Goal: Transaction & Acquisition: Download file/media

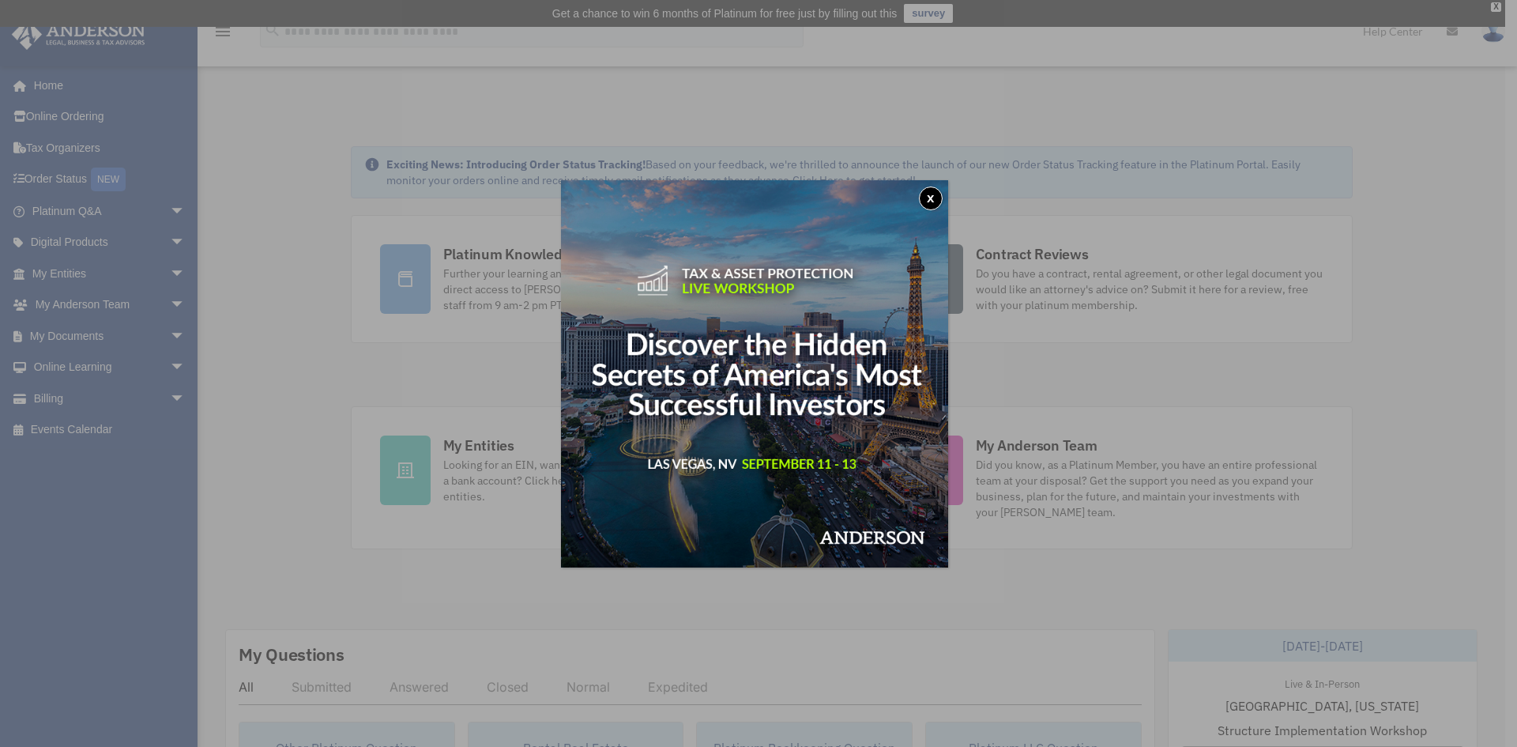
click at [928, 190] on button "x" at bounding box center [931, 198] width 24 height 24
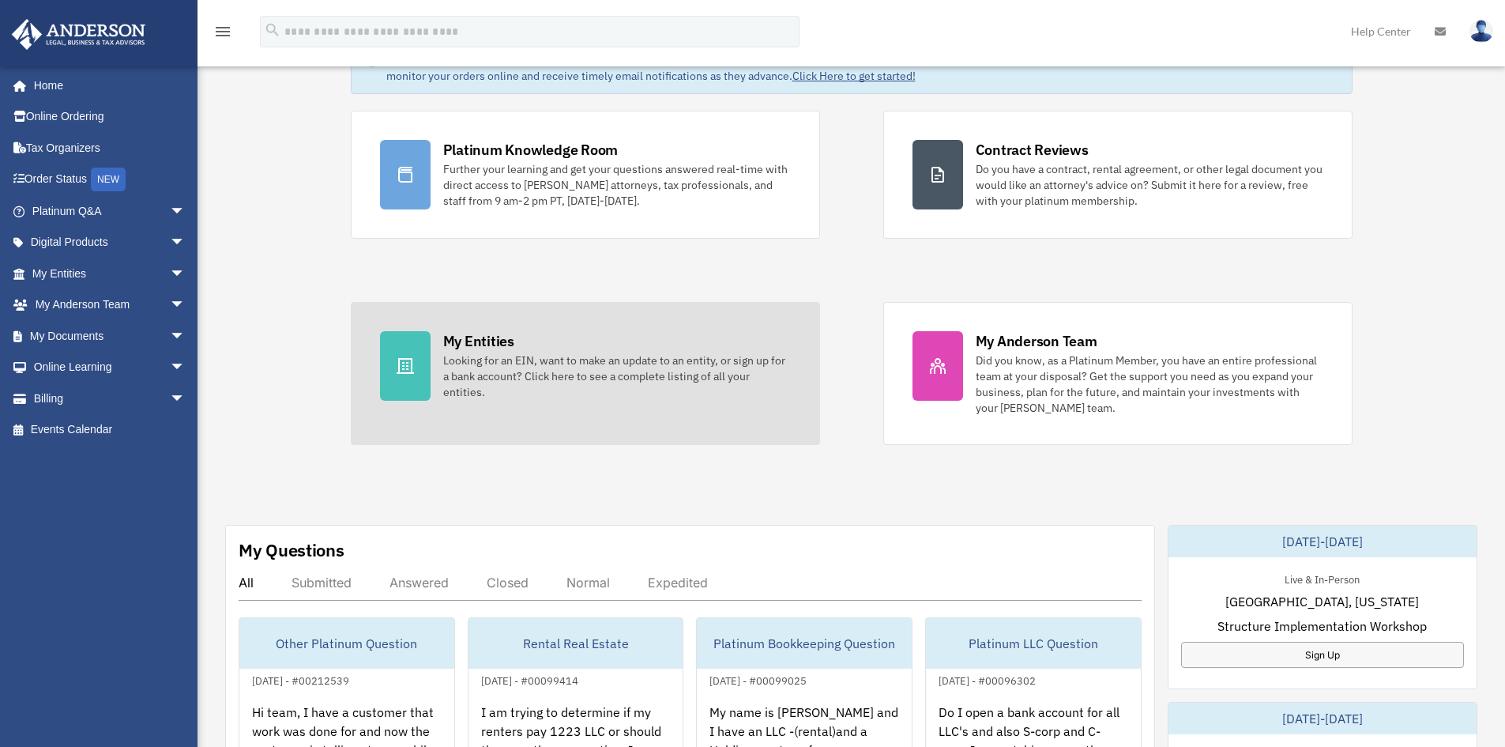
scroll to position [316, 0]
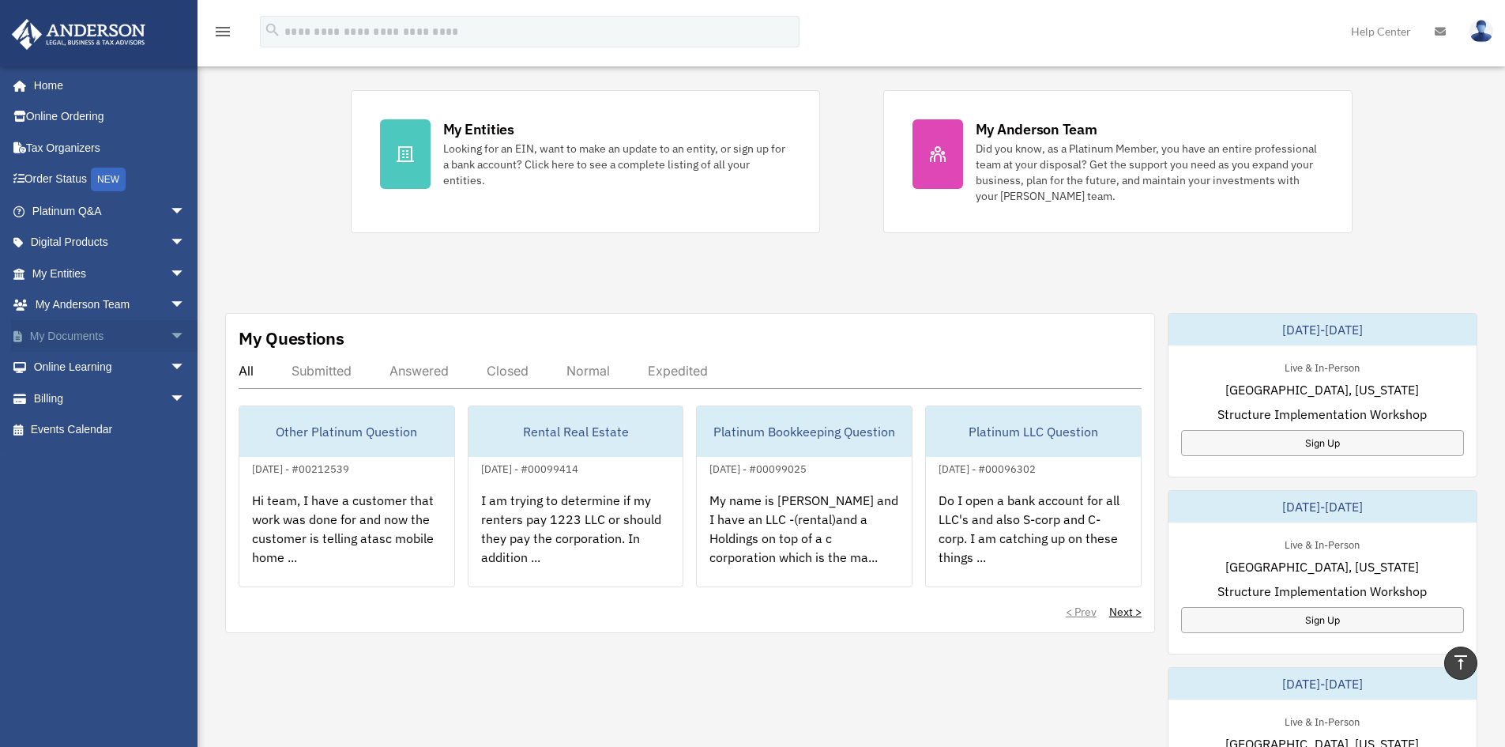
click at [56, 332] on link "My Documents arrow_drop_down" at bounding box center [110, 336] width 198 height 32
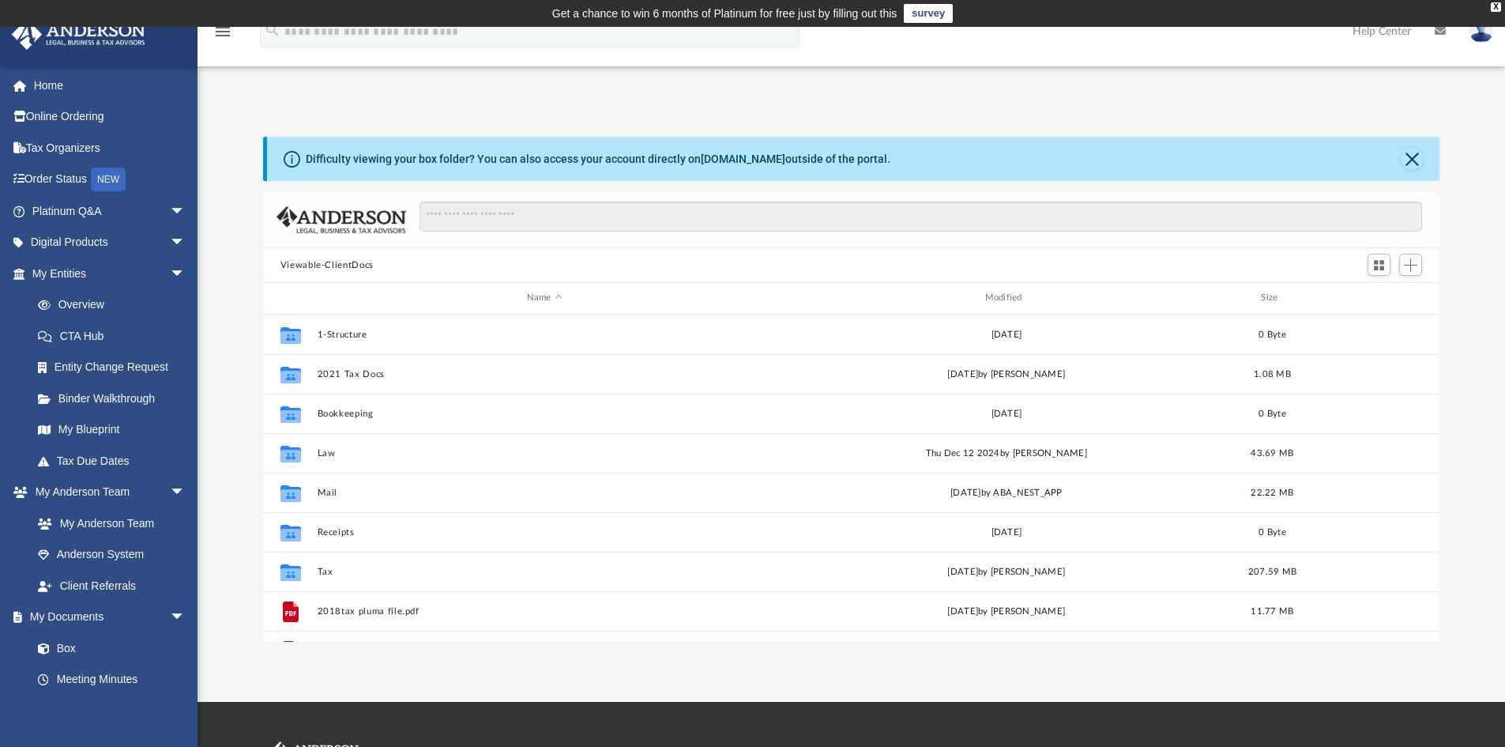
scroll to position [348, 1164]
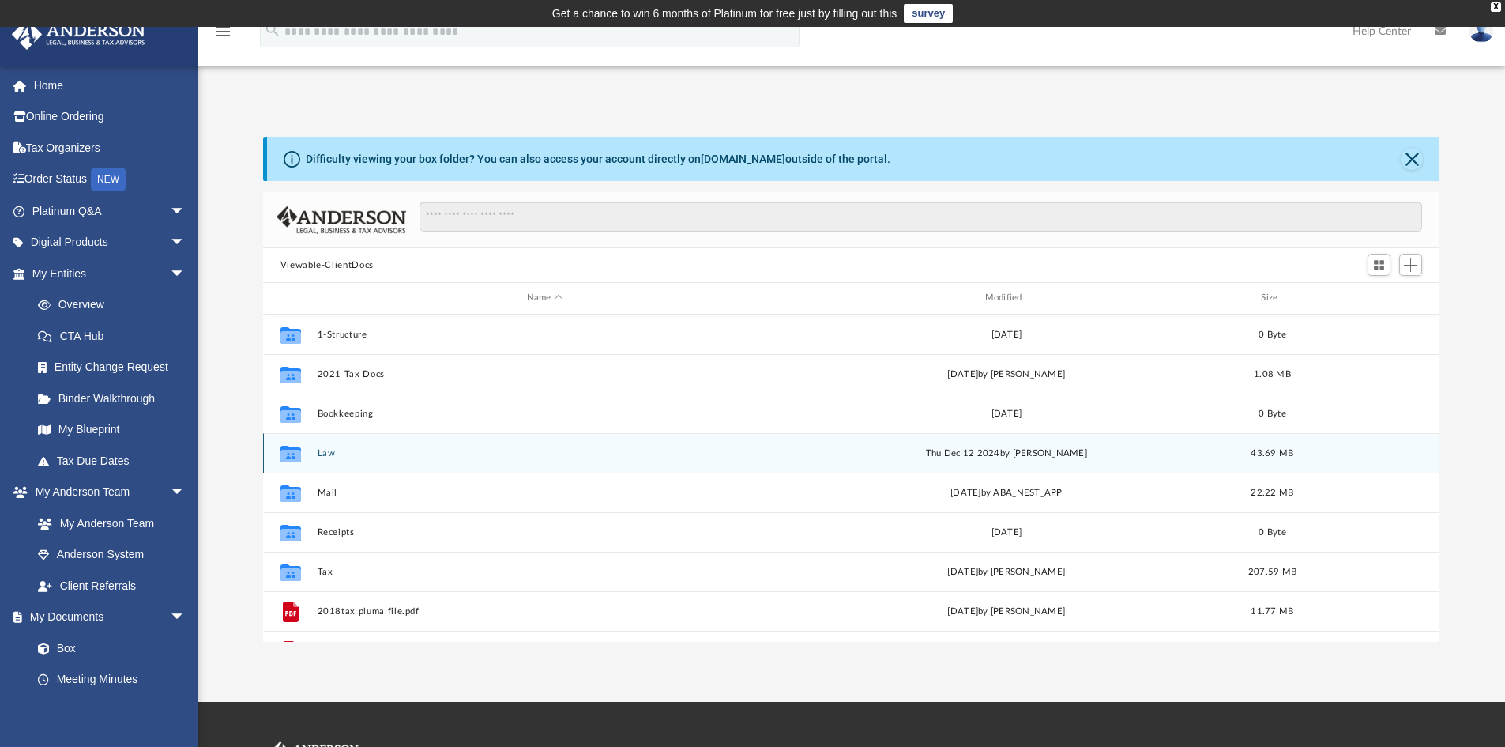
click at [323, 453] on button "Law" at bounding box center [544, 453] width 455 height 10
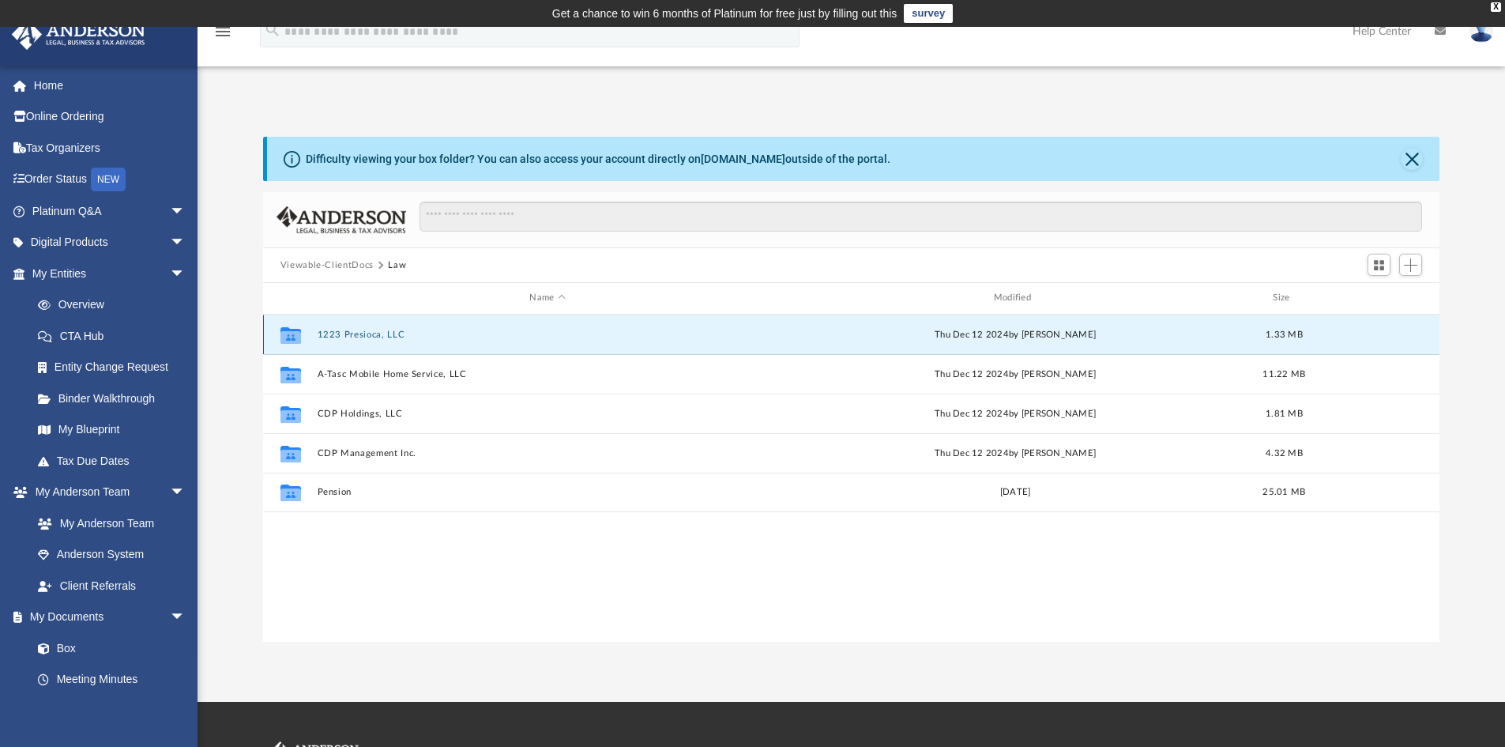
click at [360, 333] on button "1223 Presioca, LLC" at bounding box center [547, 334] width 461 height 10
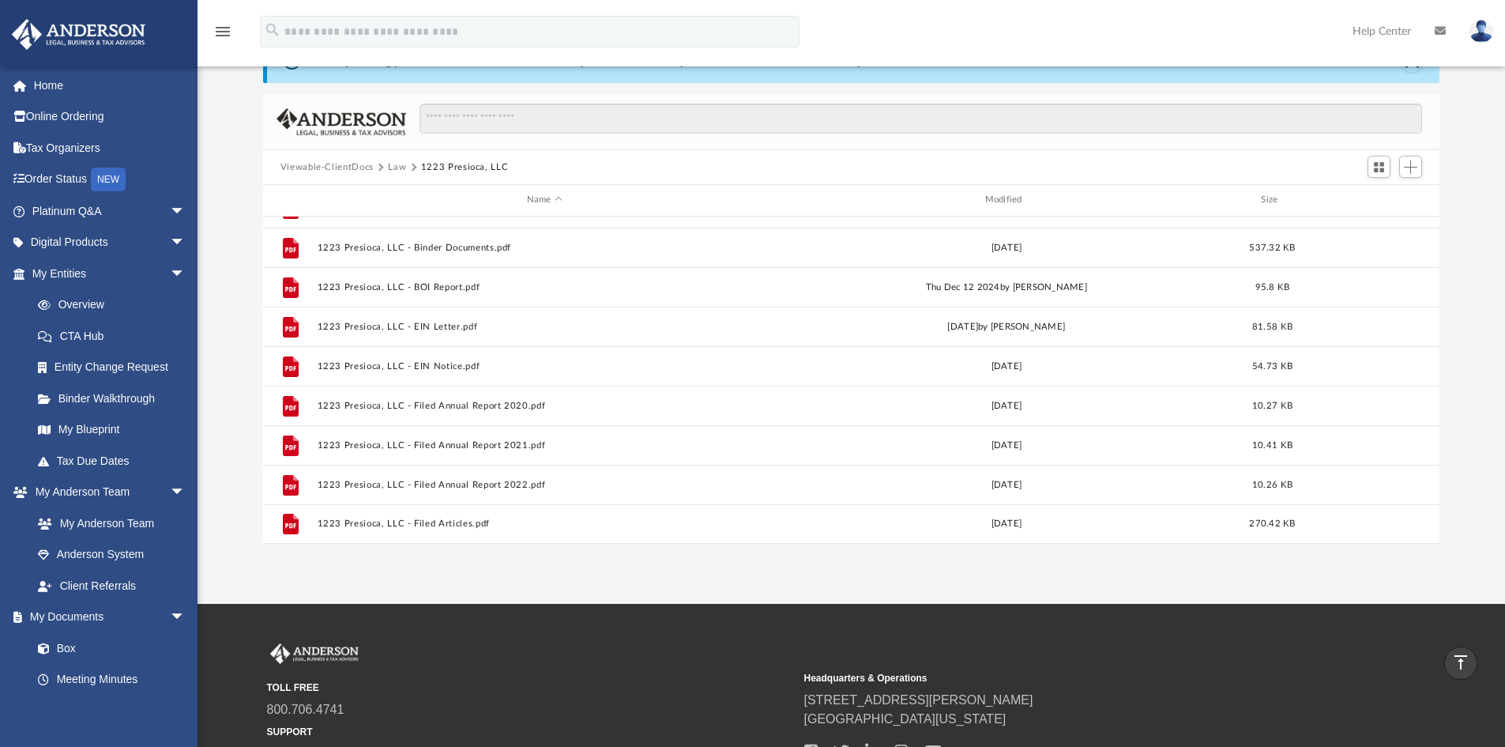
scroll to position [80, 0]
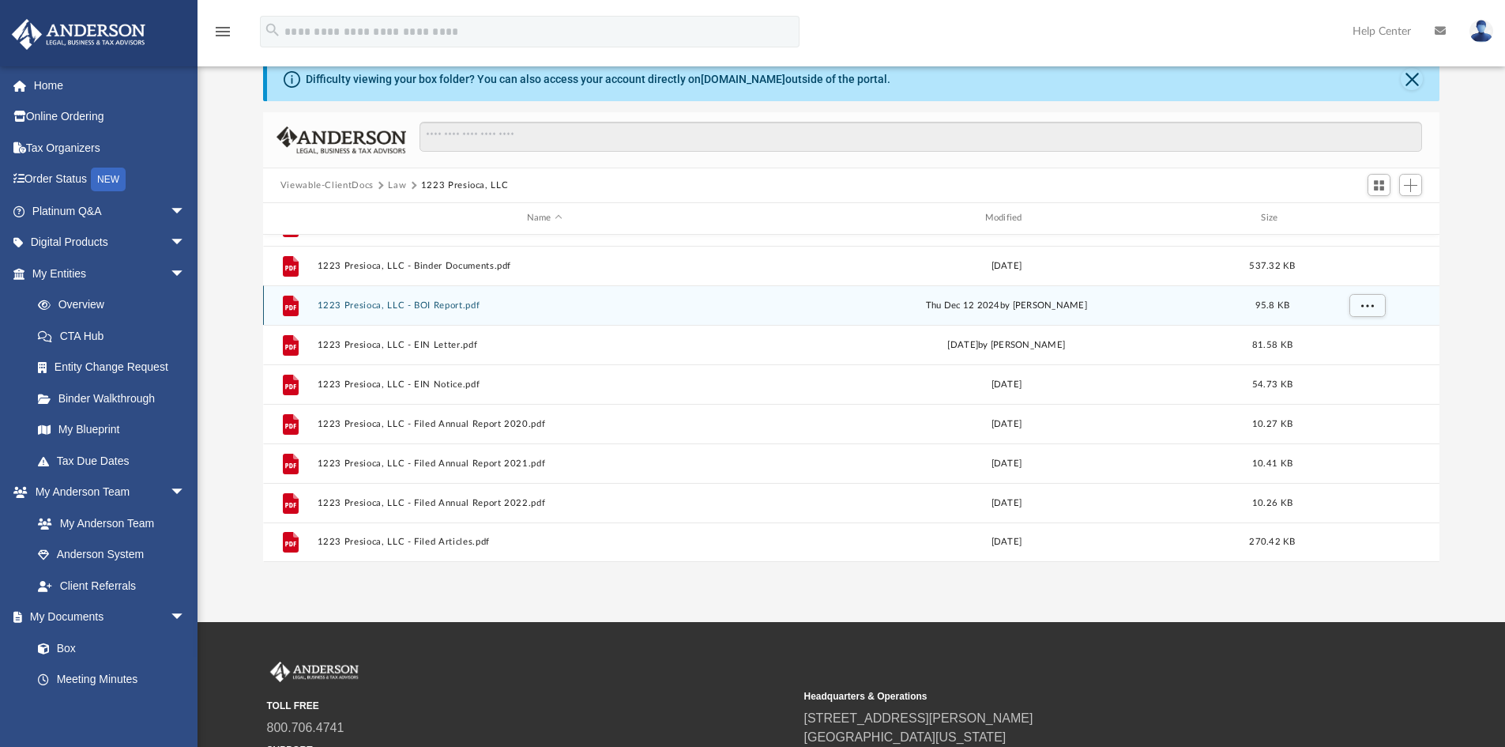
click at [430, 301] on button "1223 Presioca, LLC - BOI Report.pdf" at bounding box center [544, 305] width 455 height 10
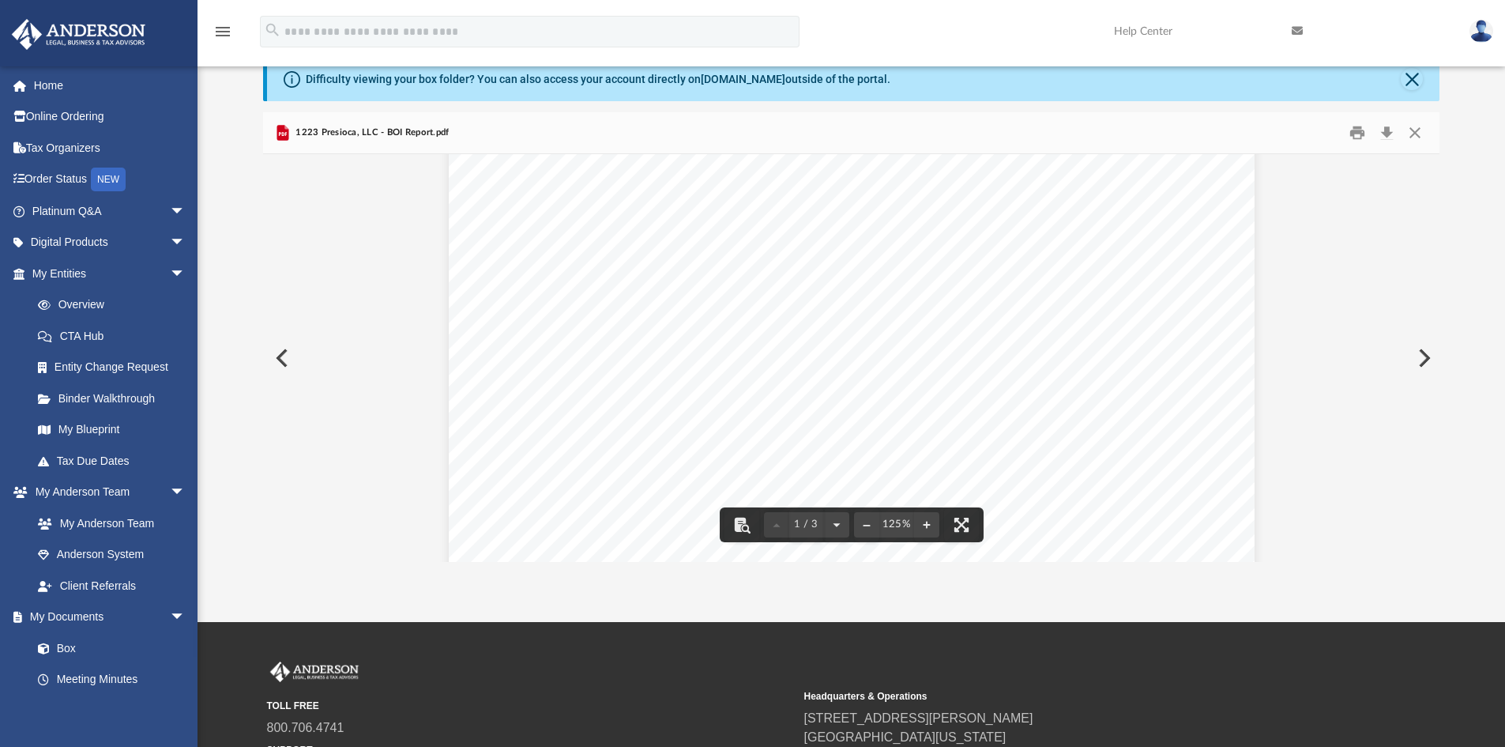
scroll to position [0, 0]
click at [272, 357] on button "Preview" at bounding box center [280, 358] width 35 height 44
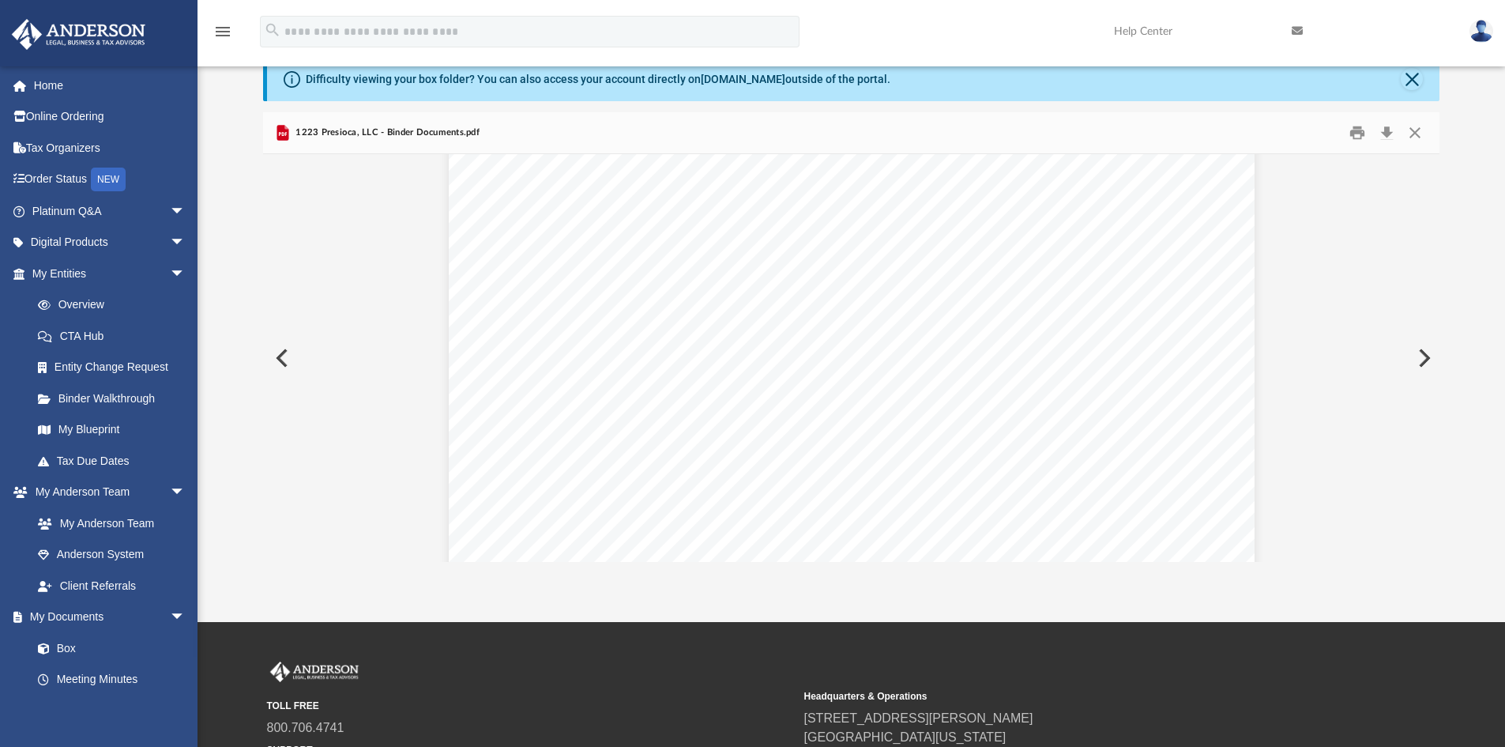
scroll to position [1343, 0]
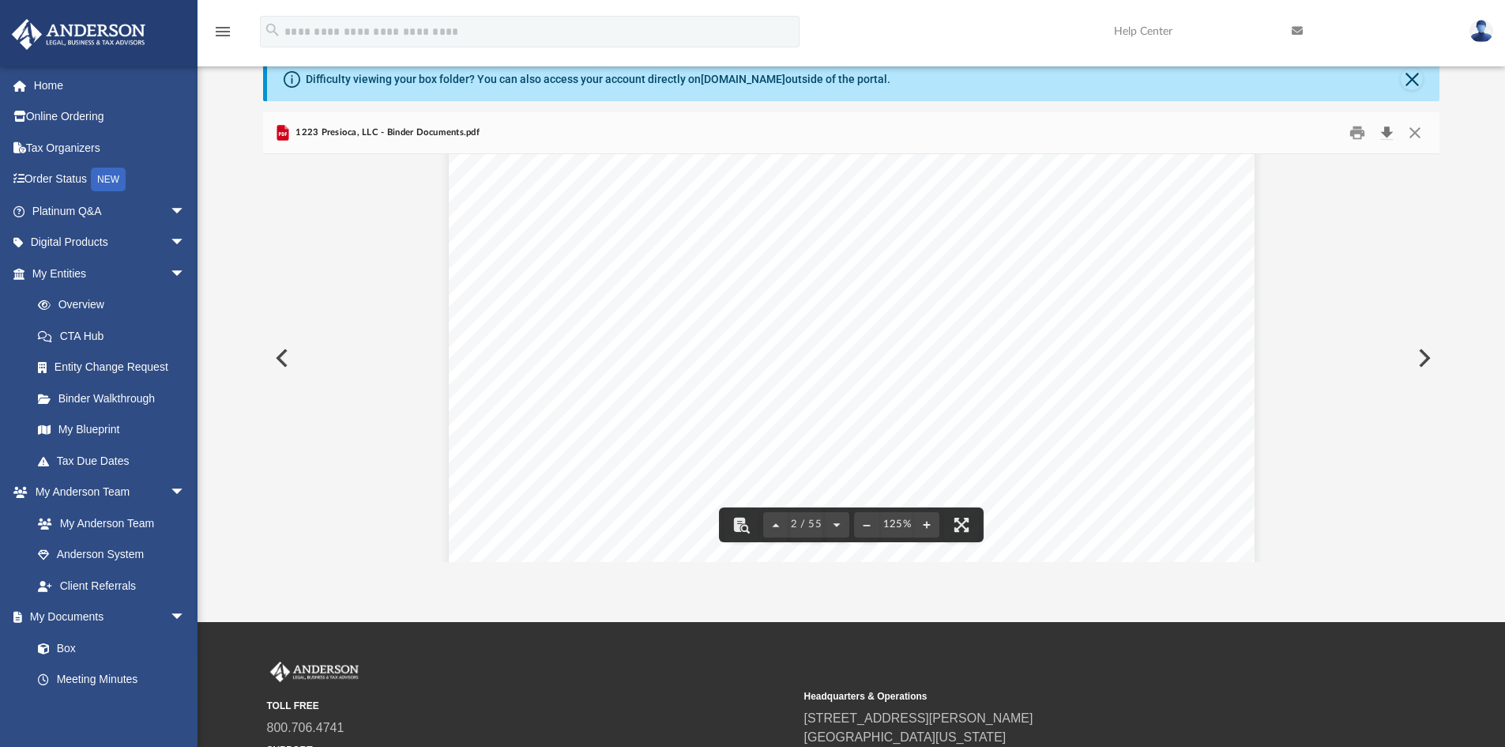
click at [1387, 134] on button "Download" at bounding box center [1386, 133] width 28 height 24
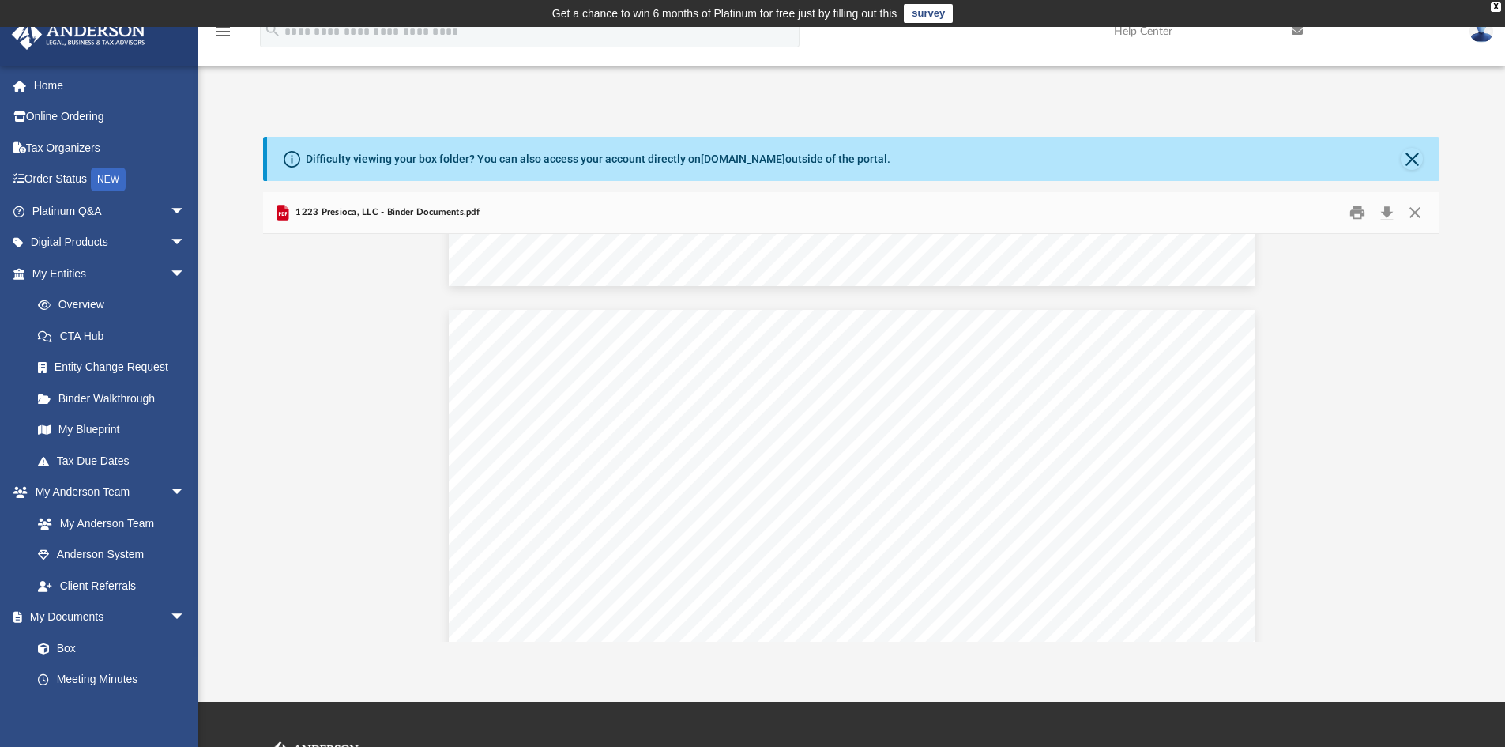
scroll to position [56431, 0]
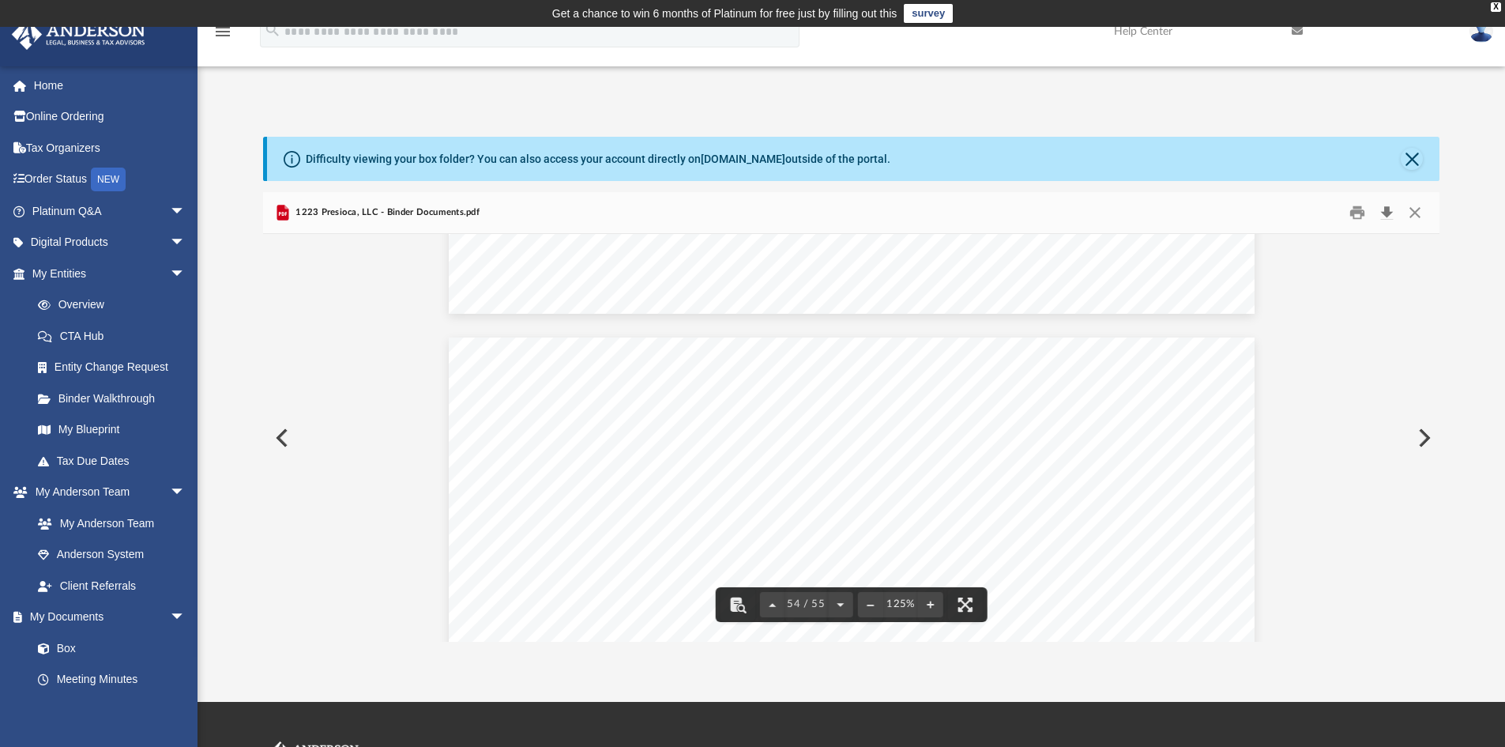
click at [1384, 204] on button "Download" at bounding box center [1386, 213] width 28 height 24
click at [1414, 160] on button "Close" at bounding box center [1412, 159] width 22 height 22
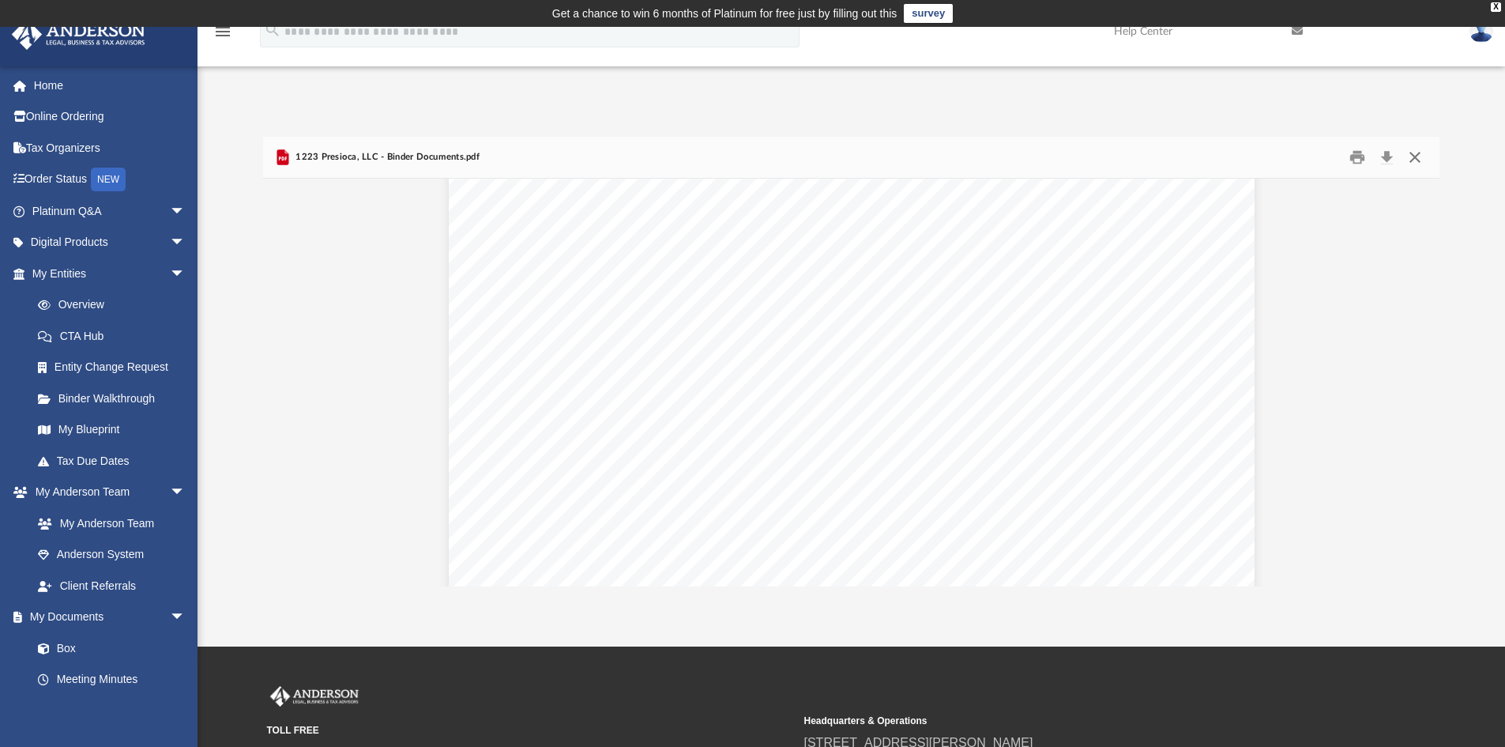
click at [1415, 160] on button "Close" at bounding box center [1415, 157] width 28 height 24
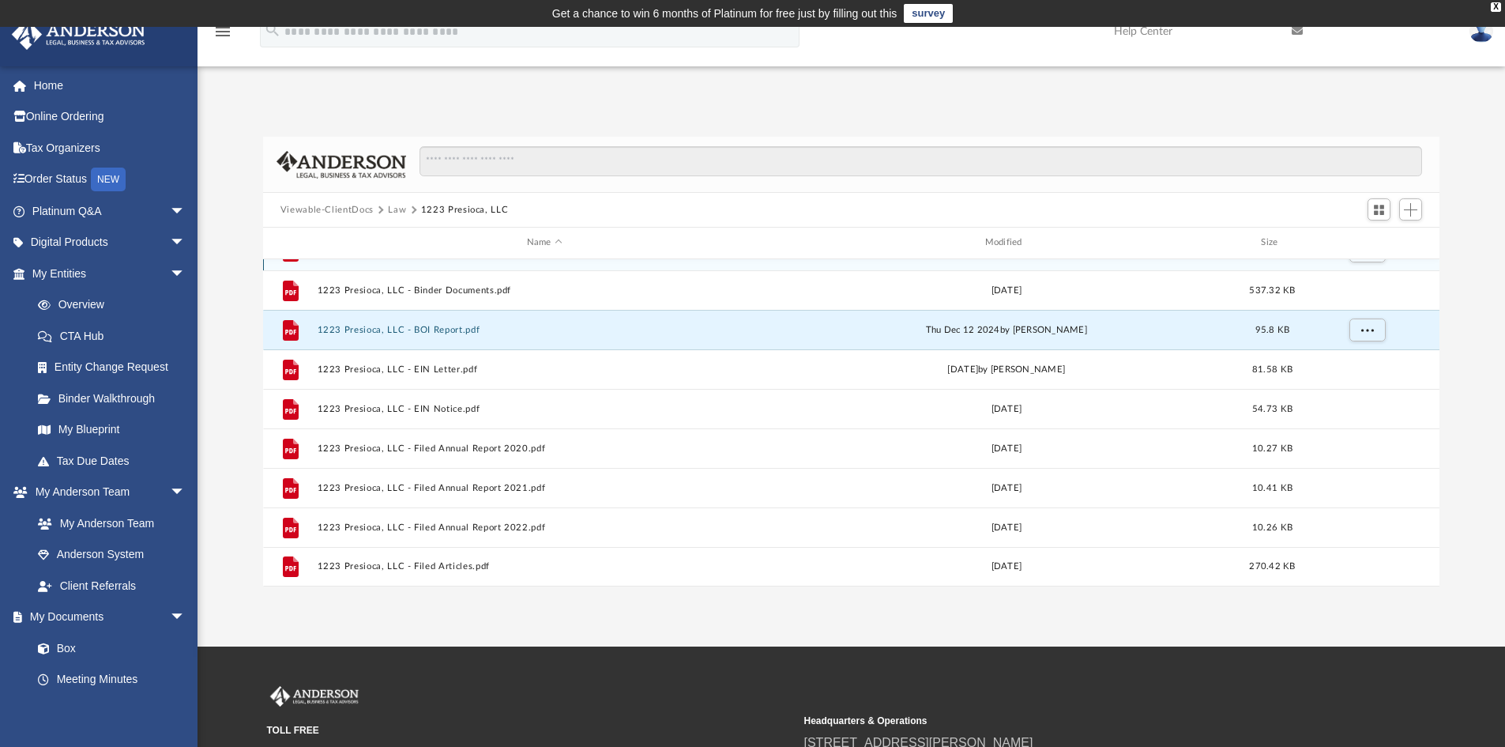
scroll to position [0, 0]
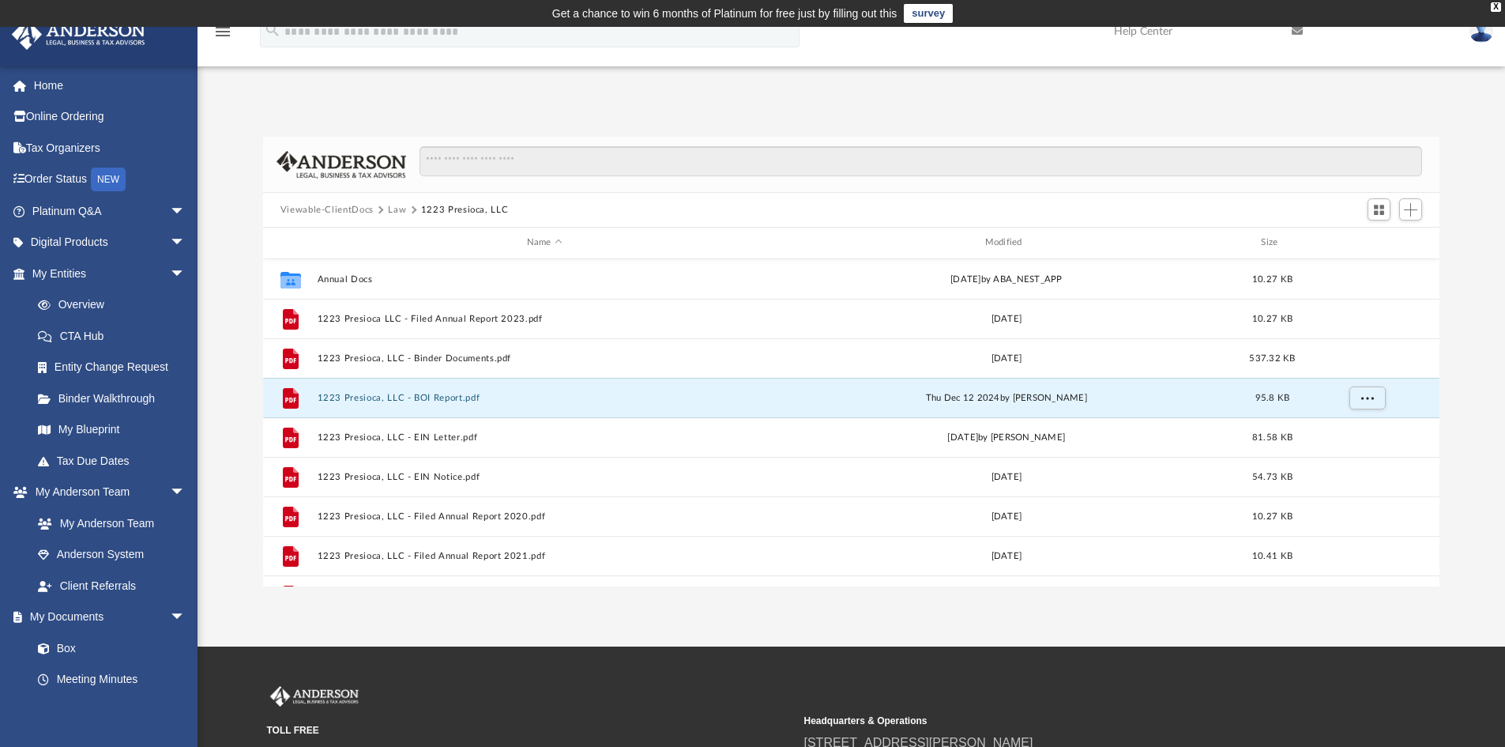
click at [325, 210] on button "Viewable-ClientDocs" at bounding box center [326, 210] width 93 height 14
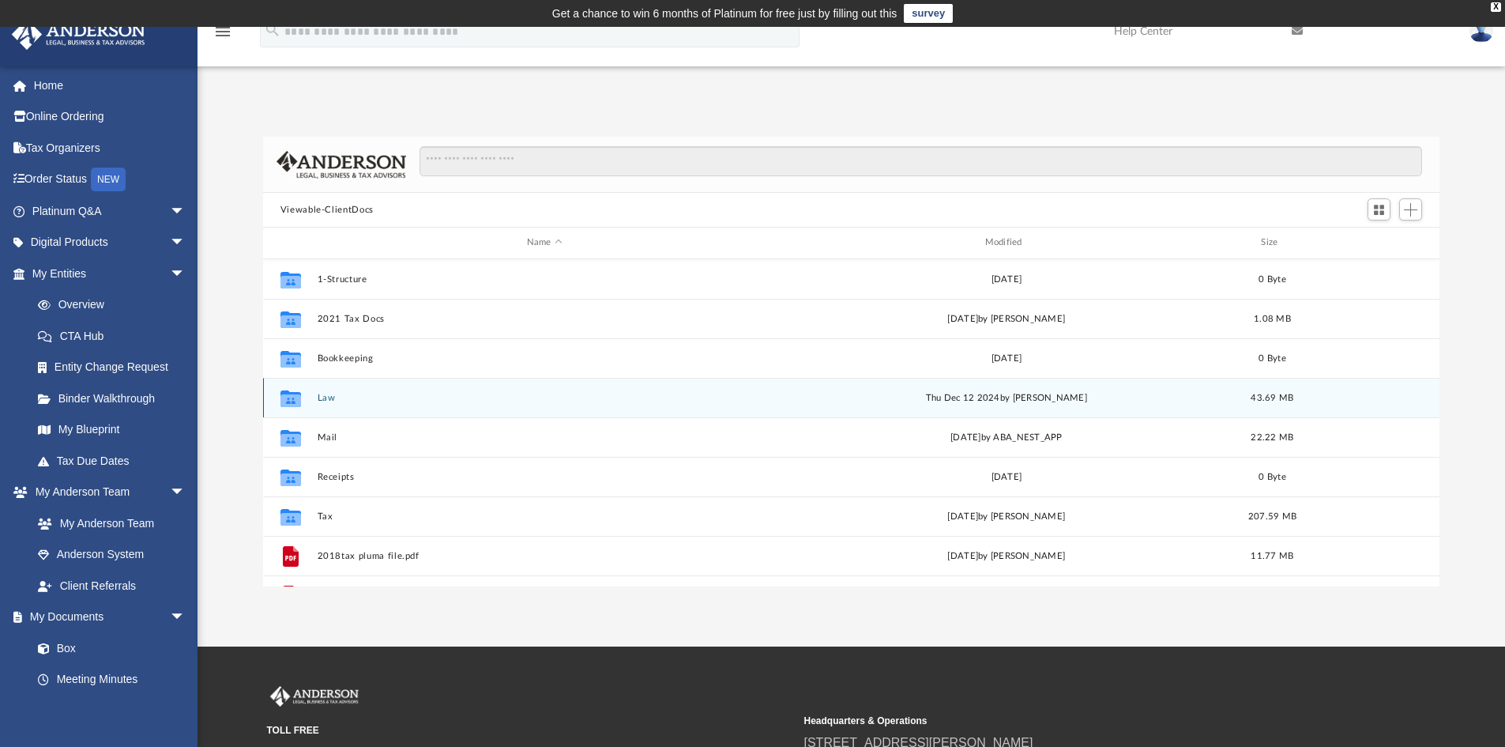
click at [325, 400] on button "Law" at bounding box center [544, 398] width 455 height 10
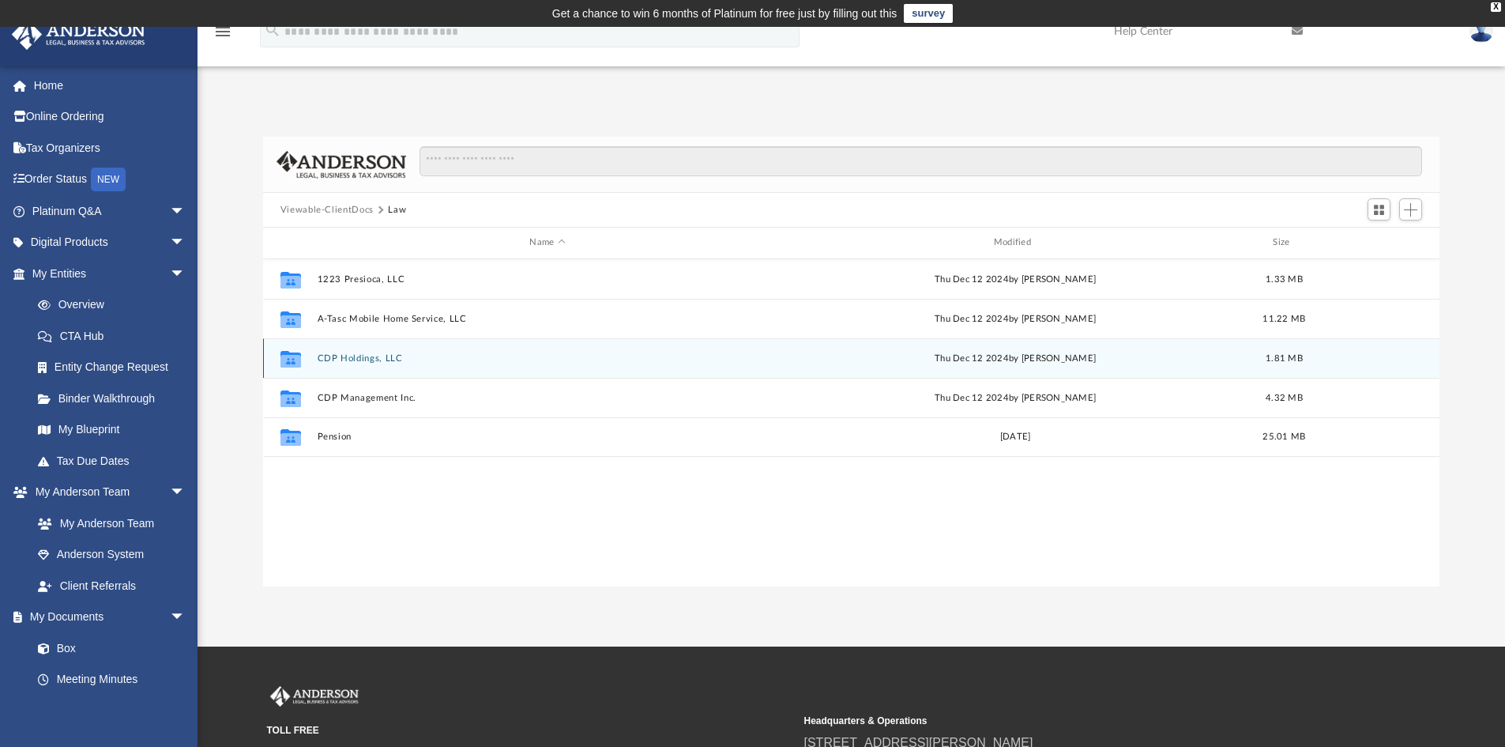
click at [355, 355] on button "CDP Holdings, LLC" at bounding box center [547, 358] width 461 height 10
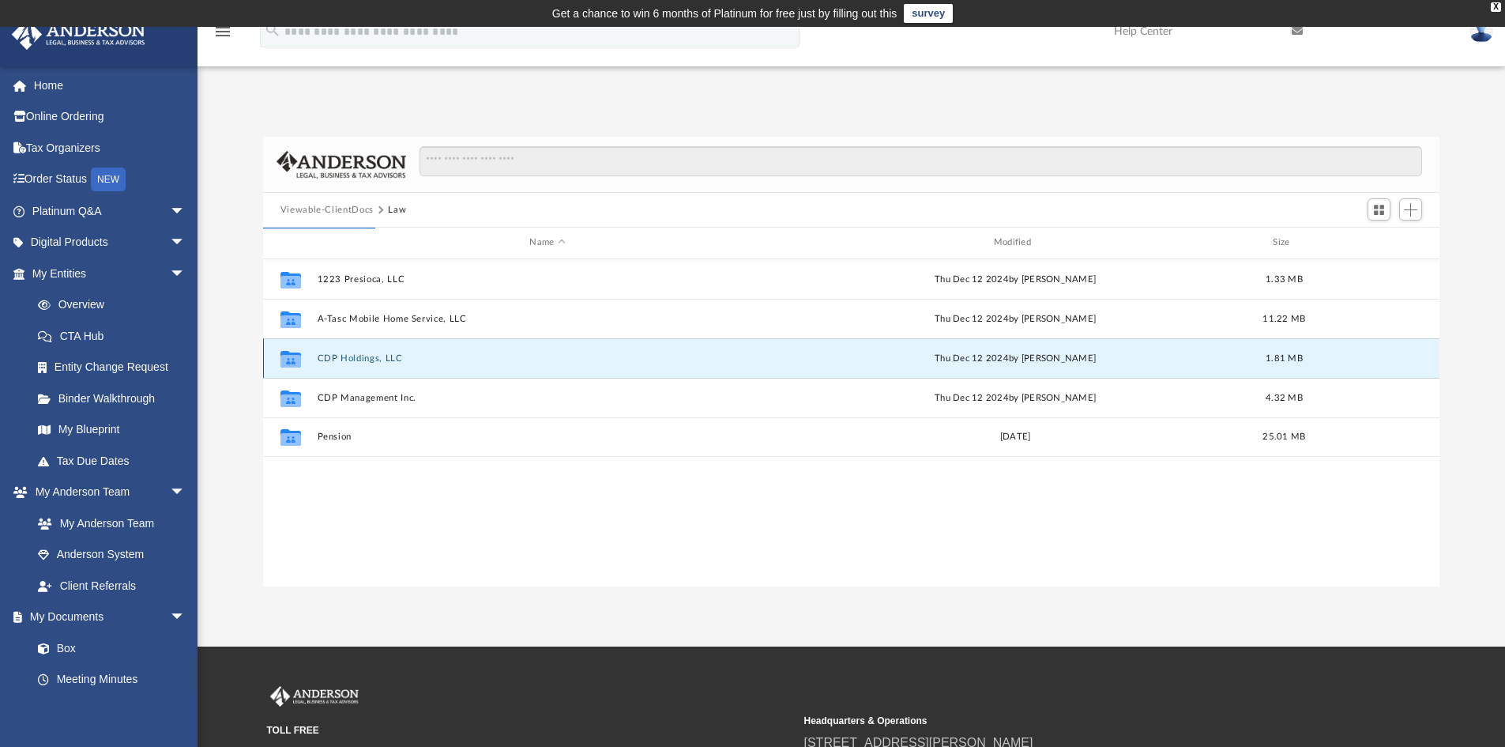
click at [355, 355] on button "CDP Holdings, LLC" at bounding box center [547, 358] width 461 height 10
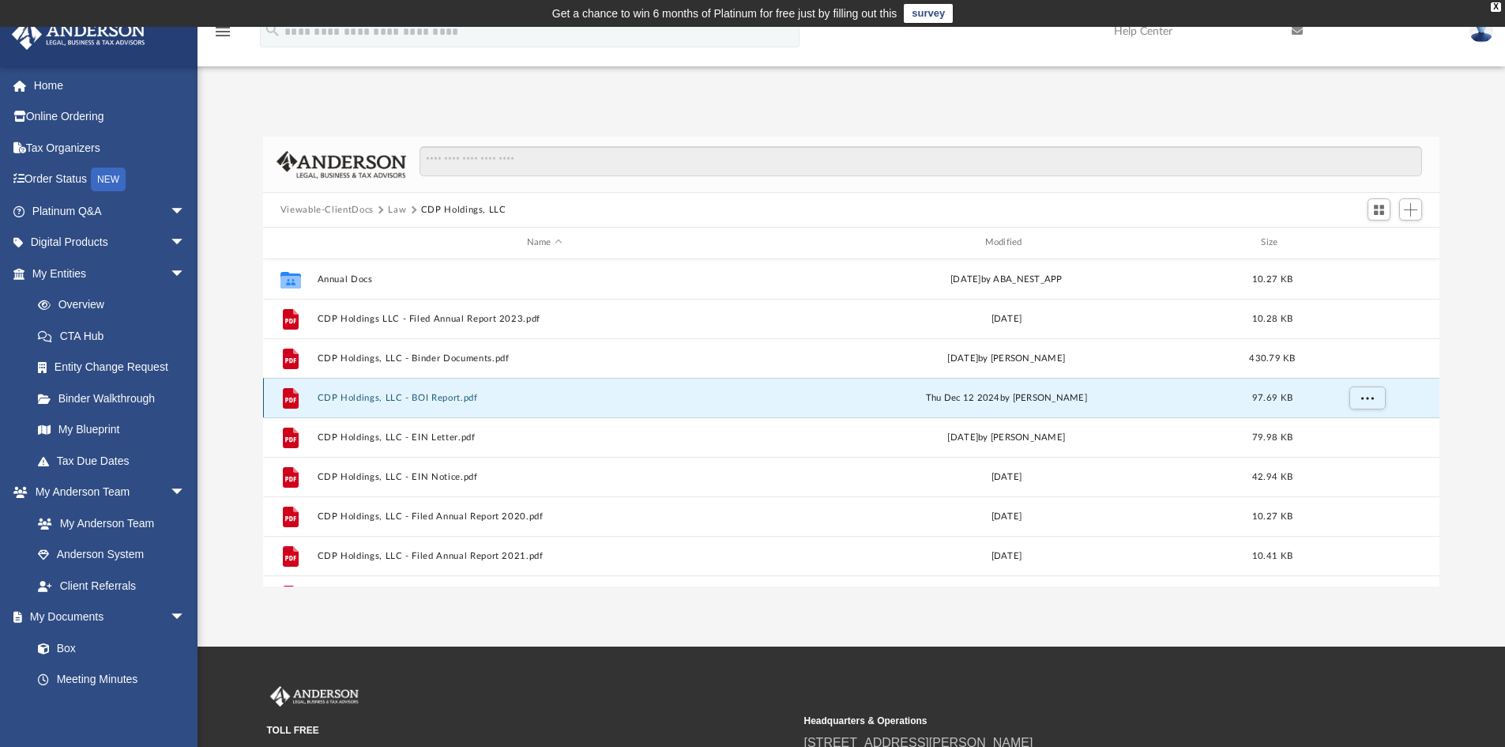
click at [410, 400] on button "CDP Holdings, LLC - BOI Report.pdf" at bounding box center [544, 398] width 455 height 10
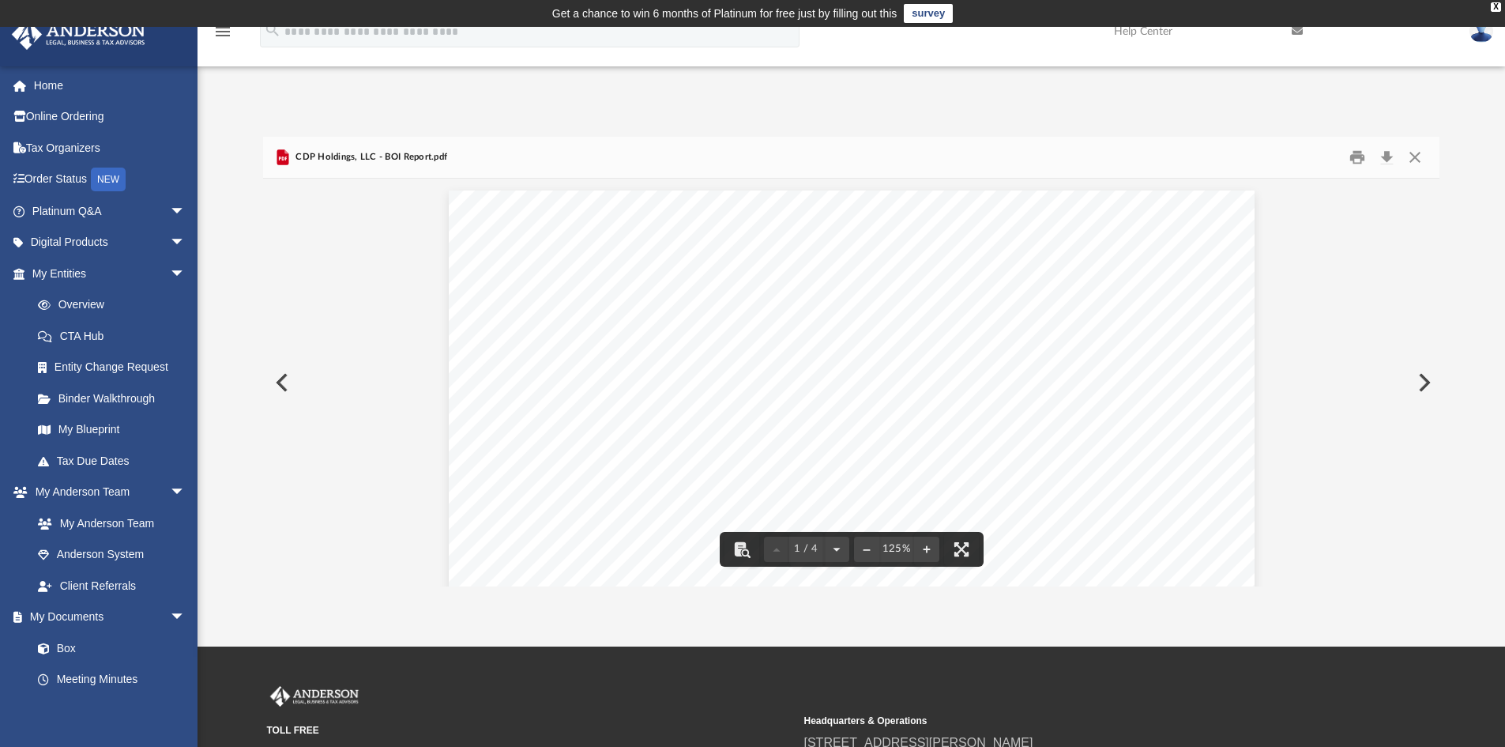
click at [284, 382] on button "Preview" at bounding box center [280, 382] width 35 height 44
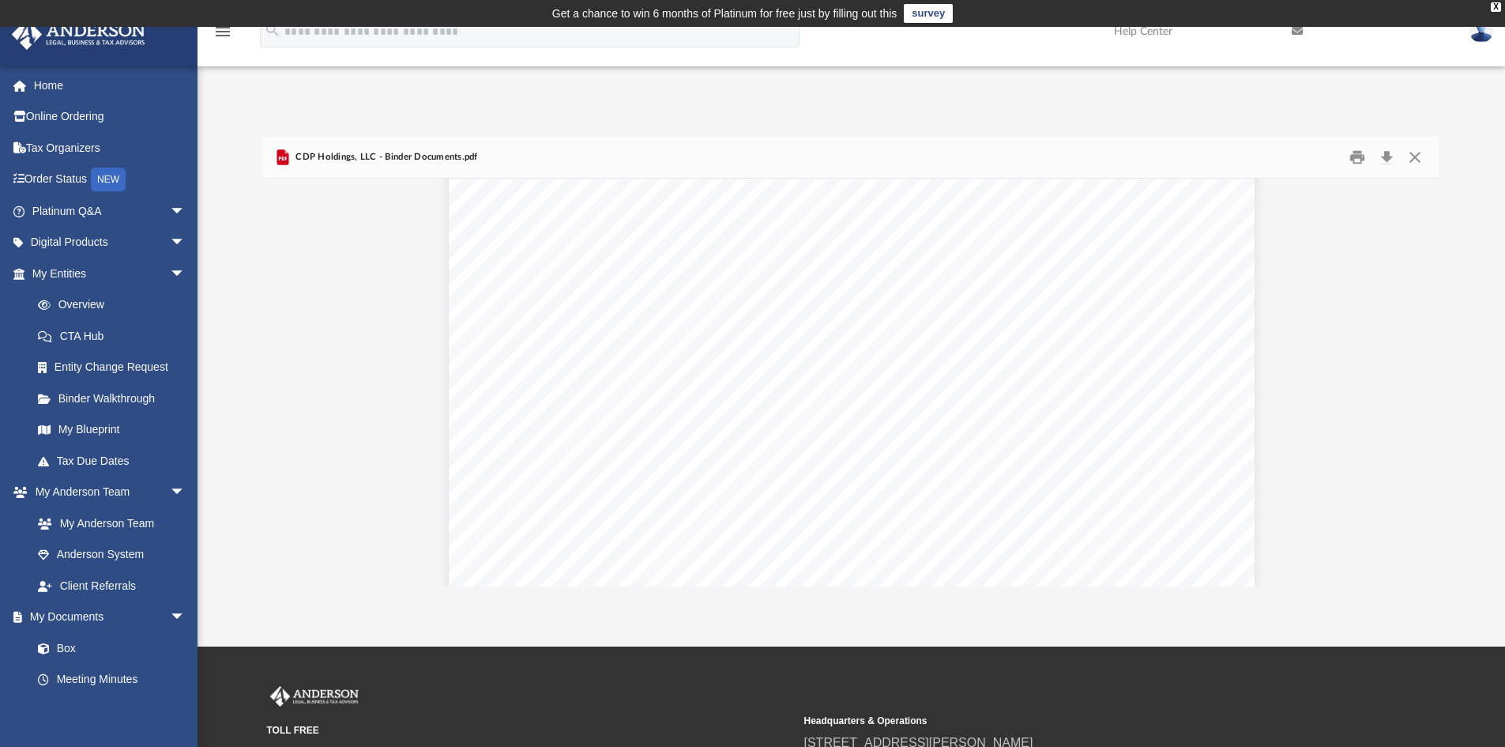
scroll to position [8690, 0]
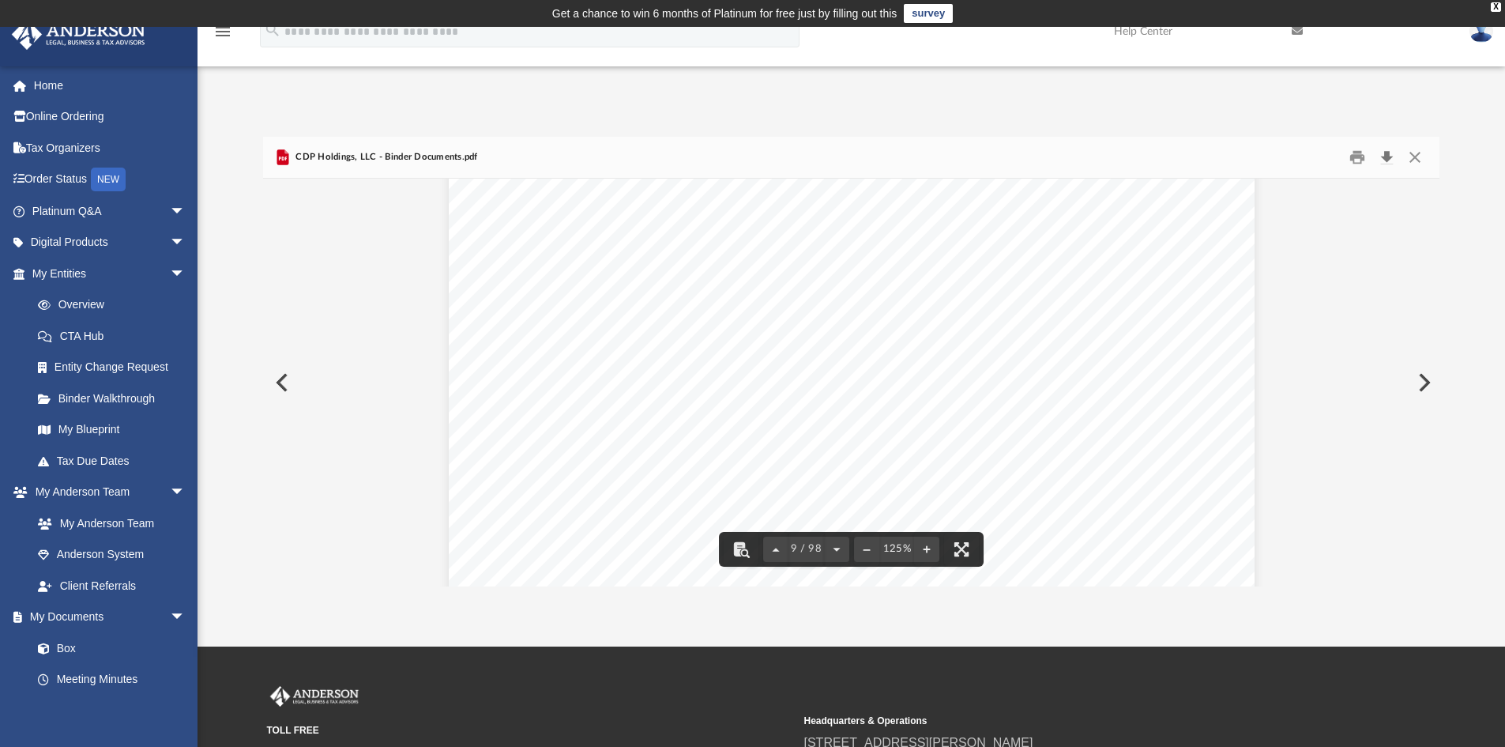
click at [1388, 153] on button "Download" at bounding box center [1386, 157] width 28 height 24
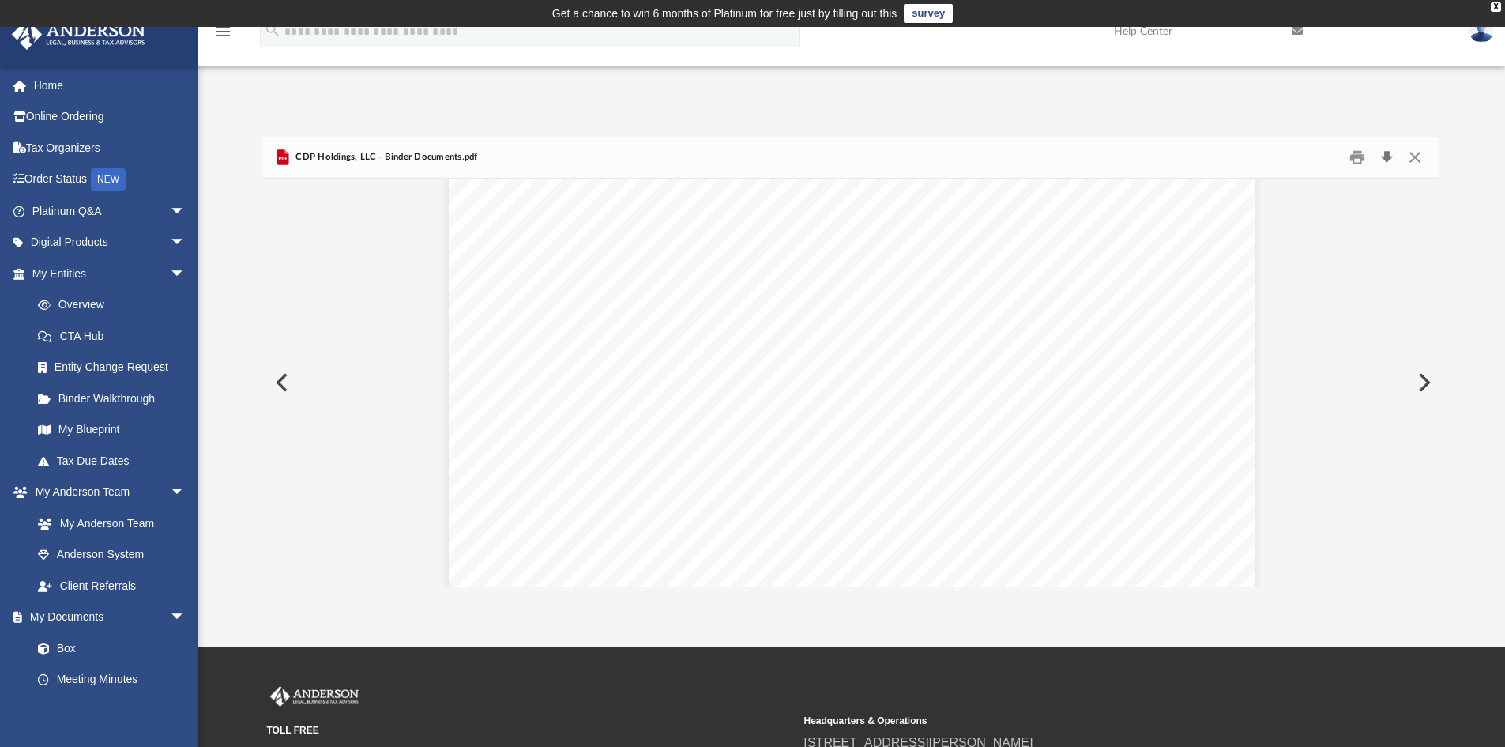
scroll to position [8532, 0]
